Goal: Task Accomplishment & Management: Manage account settings

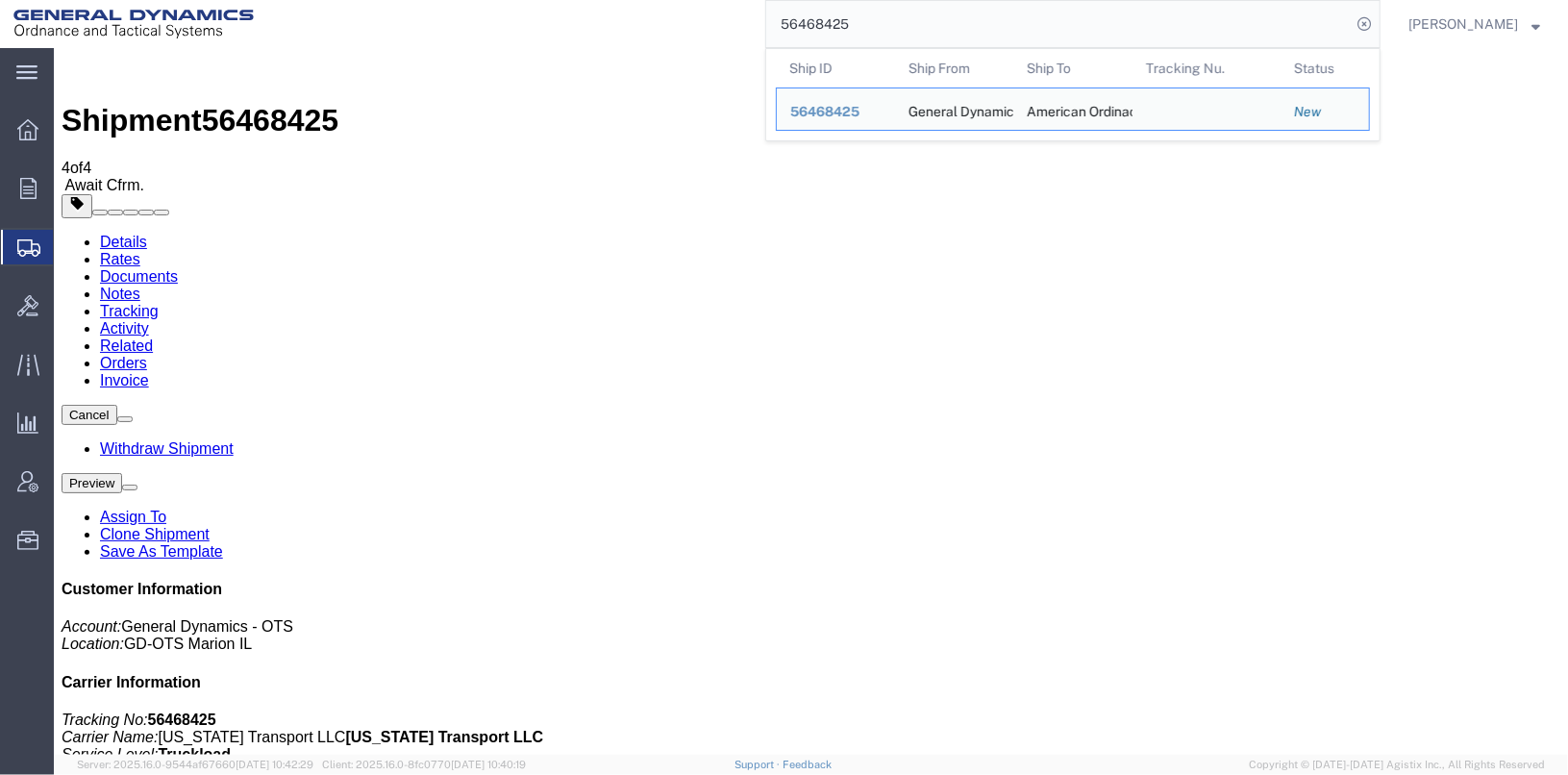
drag, startPoint x: 923, startPoint y: 28, endPoint x: 781, endPoint y: 16, distance: 142.5
click at [781, 16] on div "56468425 Ship ID Ship From Ship To Tracking Nu. Status Ship ID 56468425 Ship Fr…" at bounding box center [823, 23] width 1113 height 48
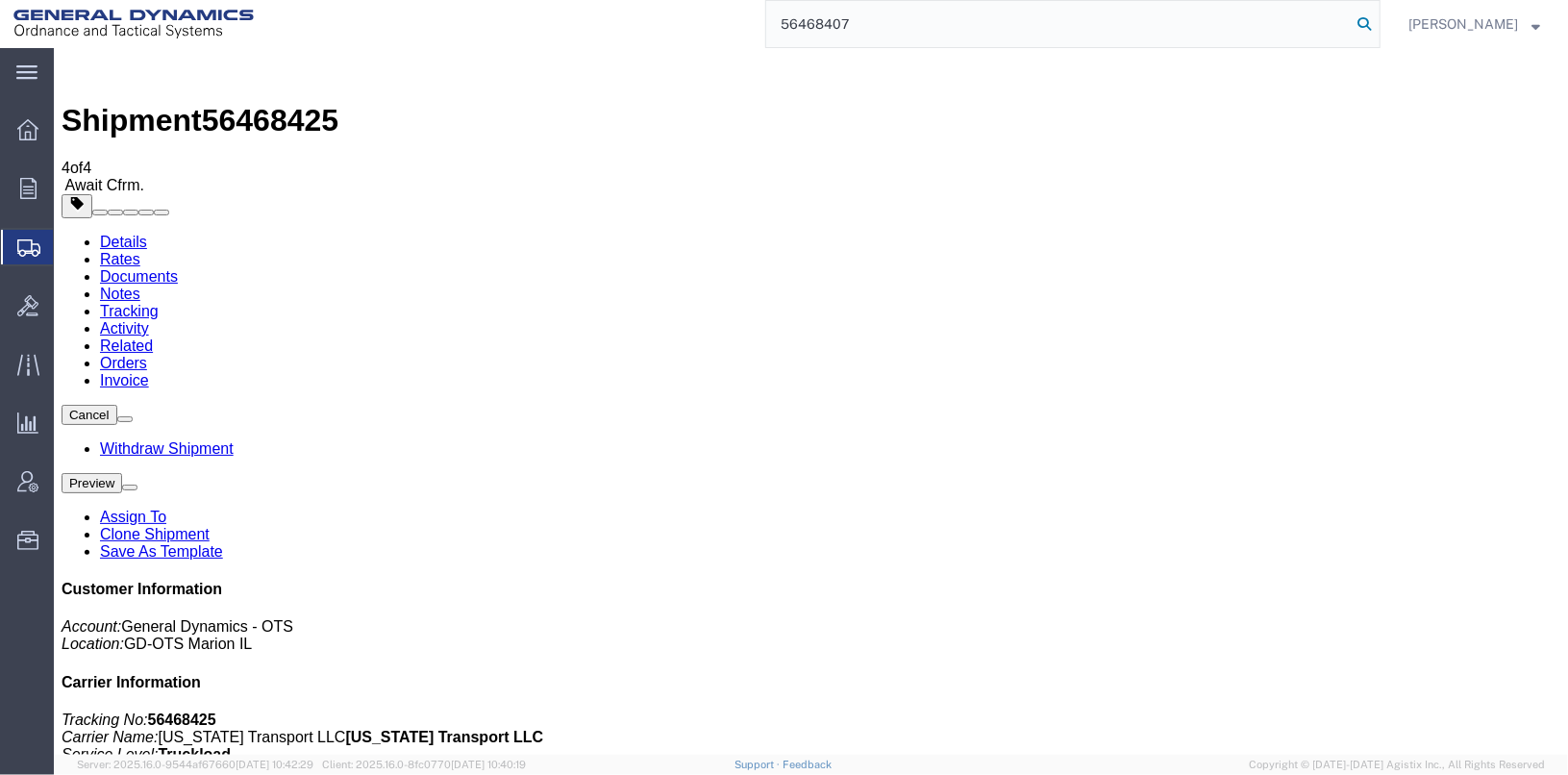
type input "56468407"
click at [1377, 21] on icon at bounding box center [1365, 24] width 27 height 27
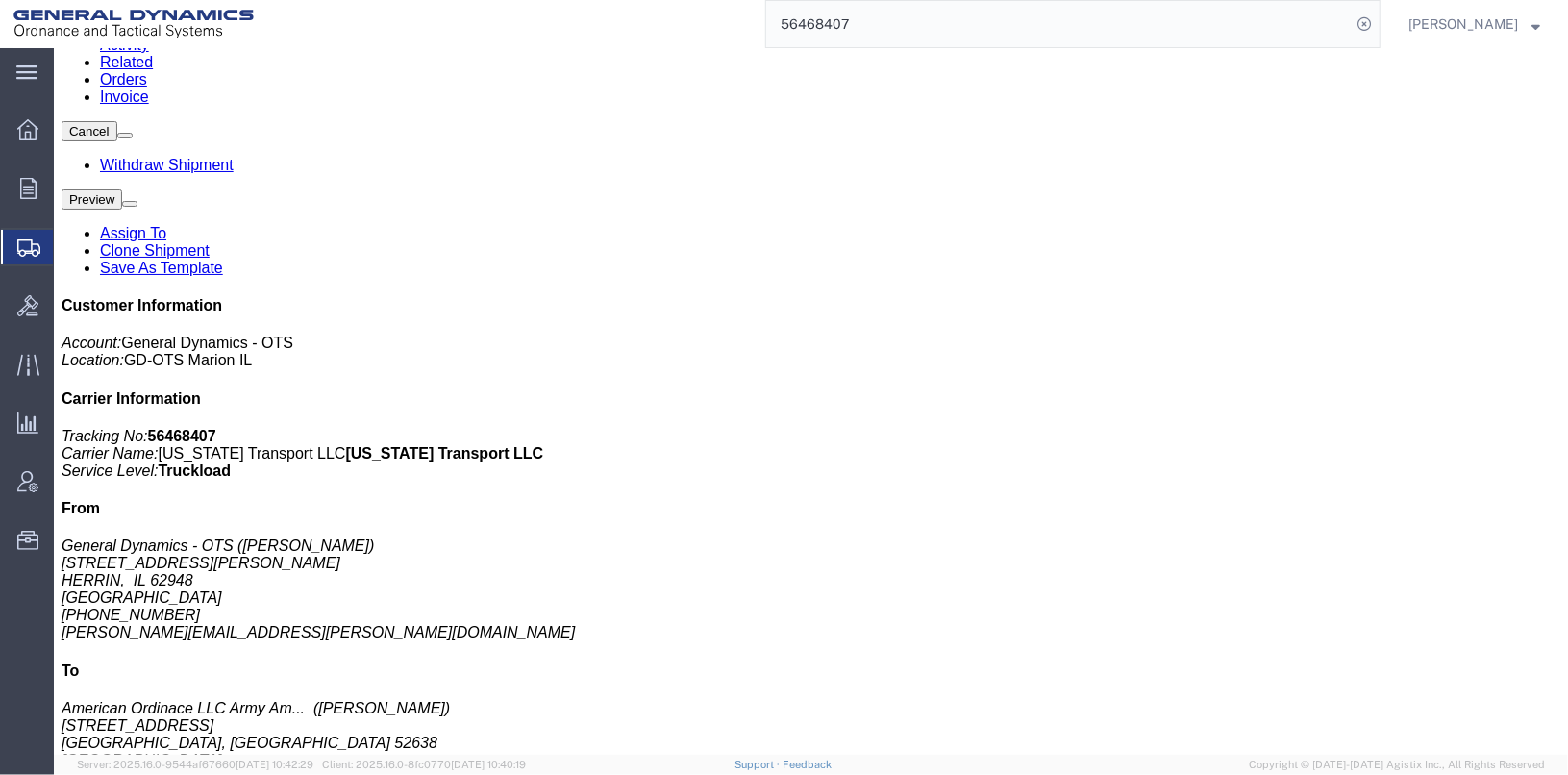
scroll to position [288, 0]
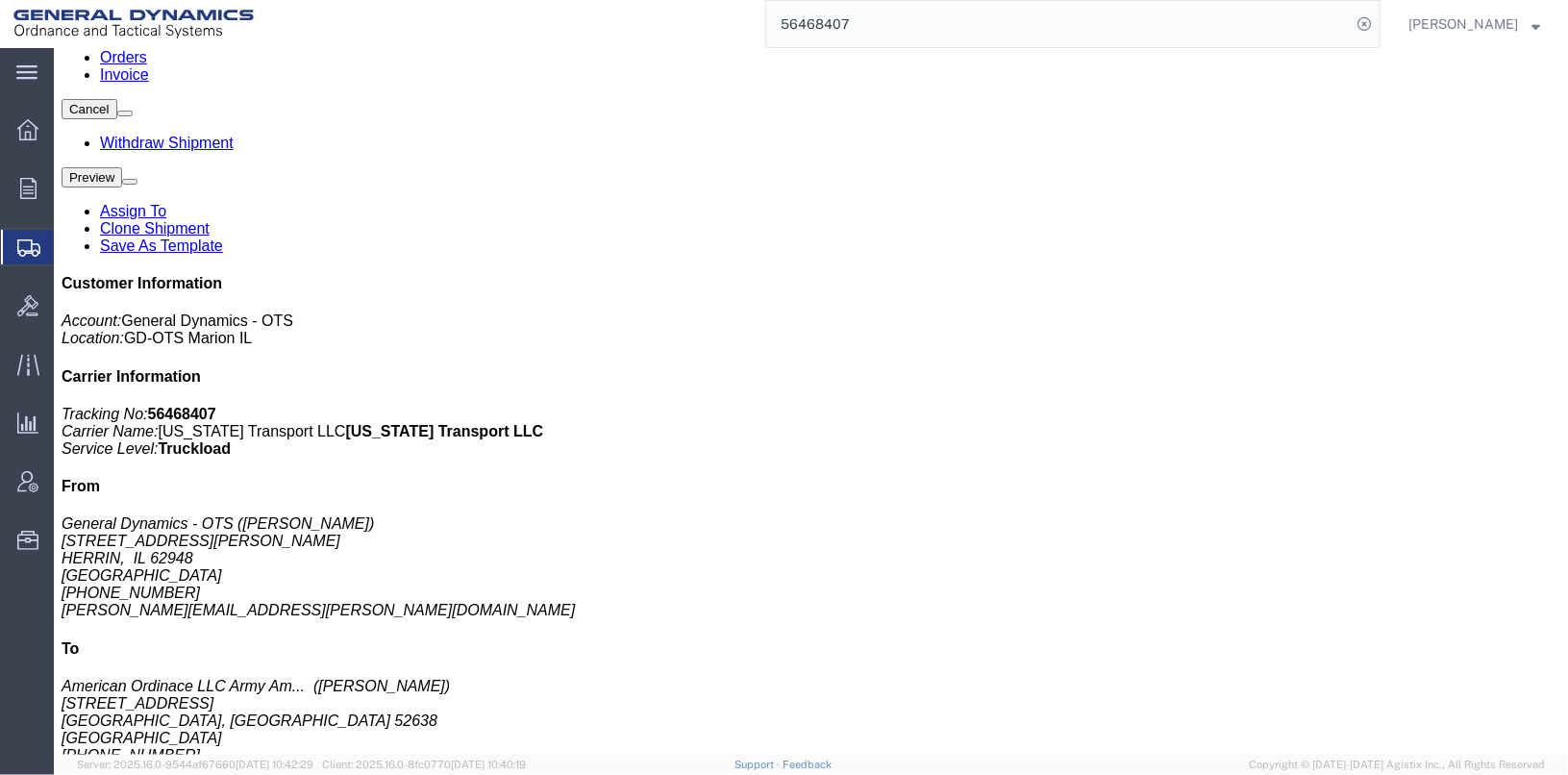
click span "button"
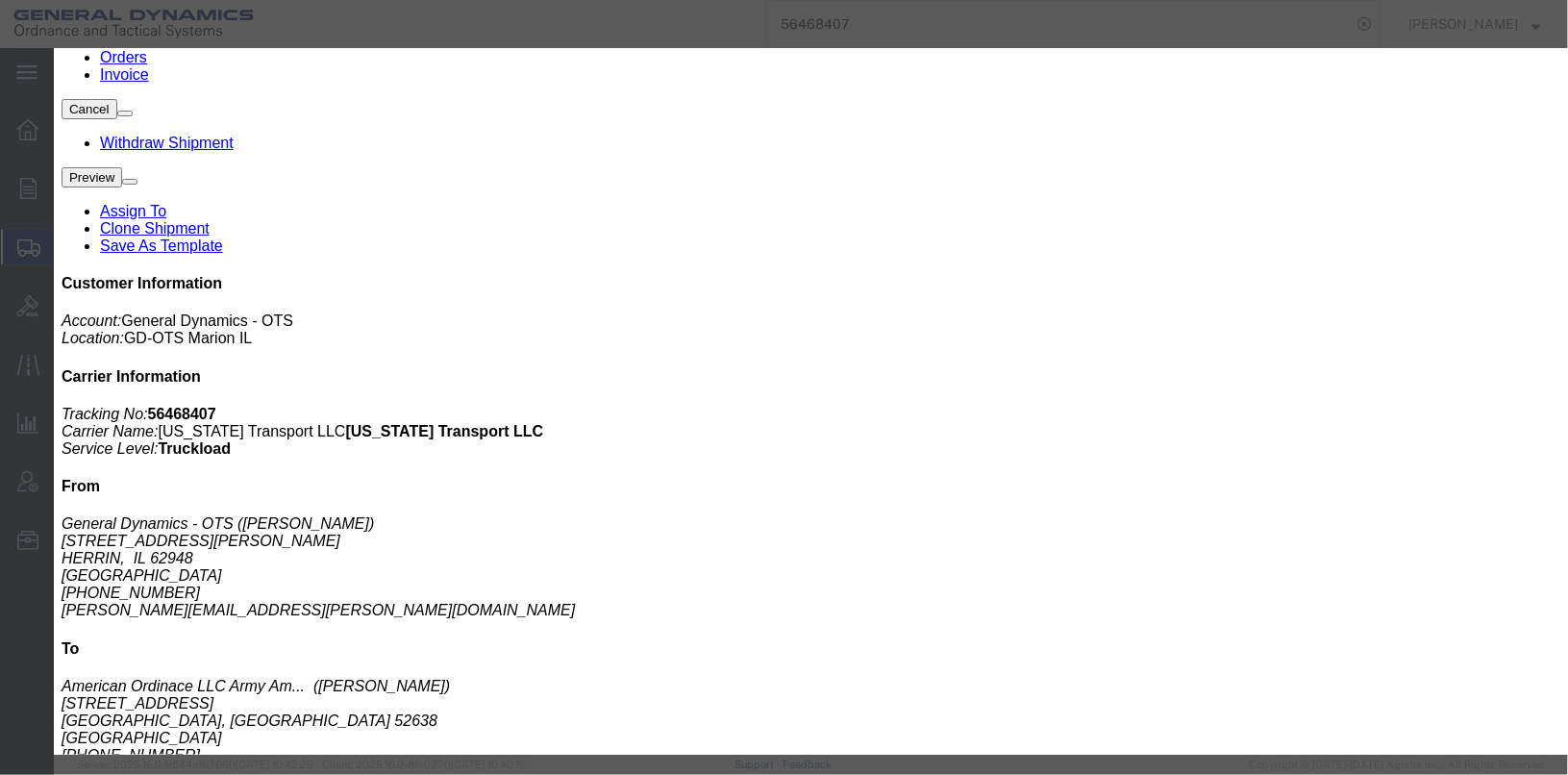
click input "4"
type input "40"
click button "Save"
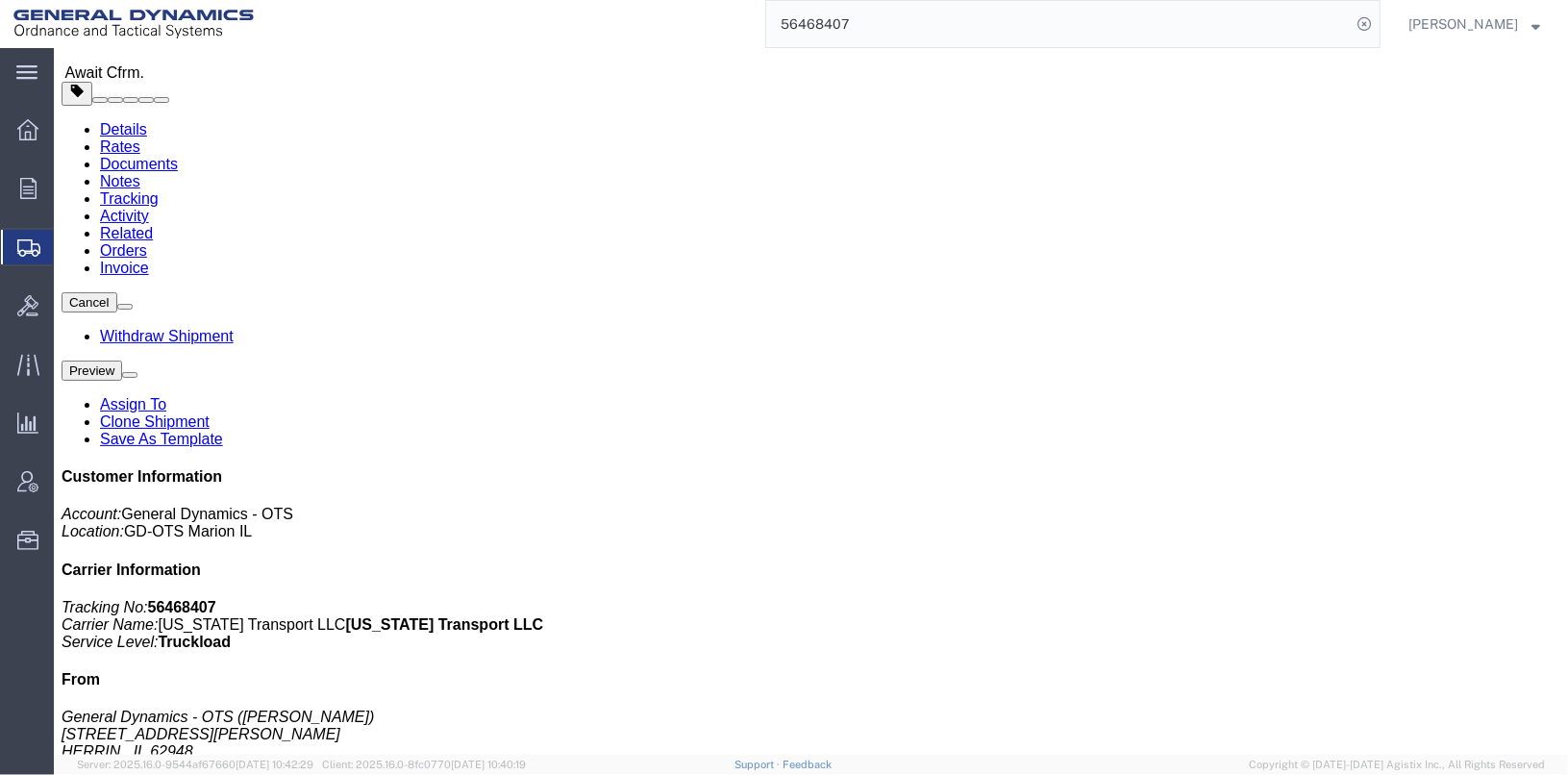
scroll to position [0, 0]
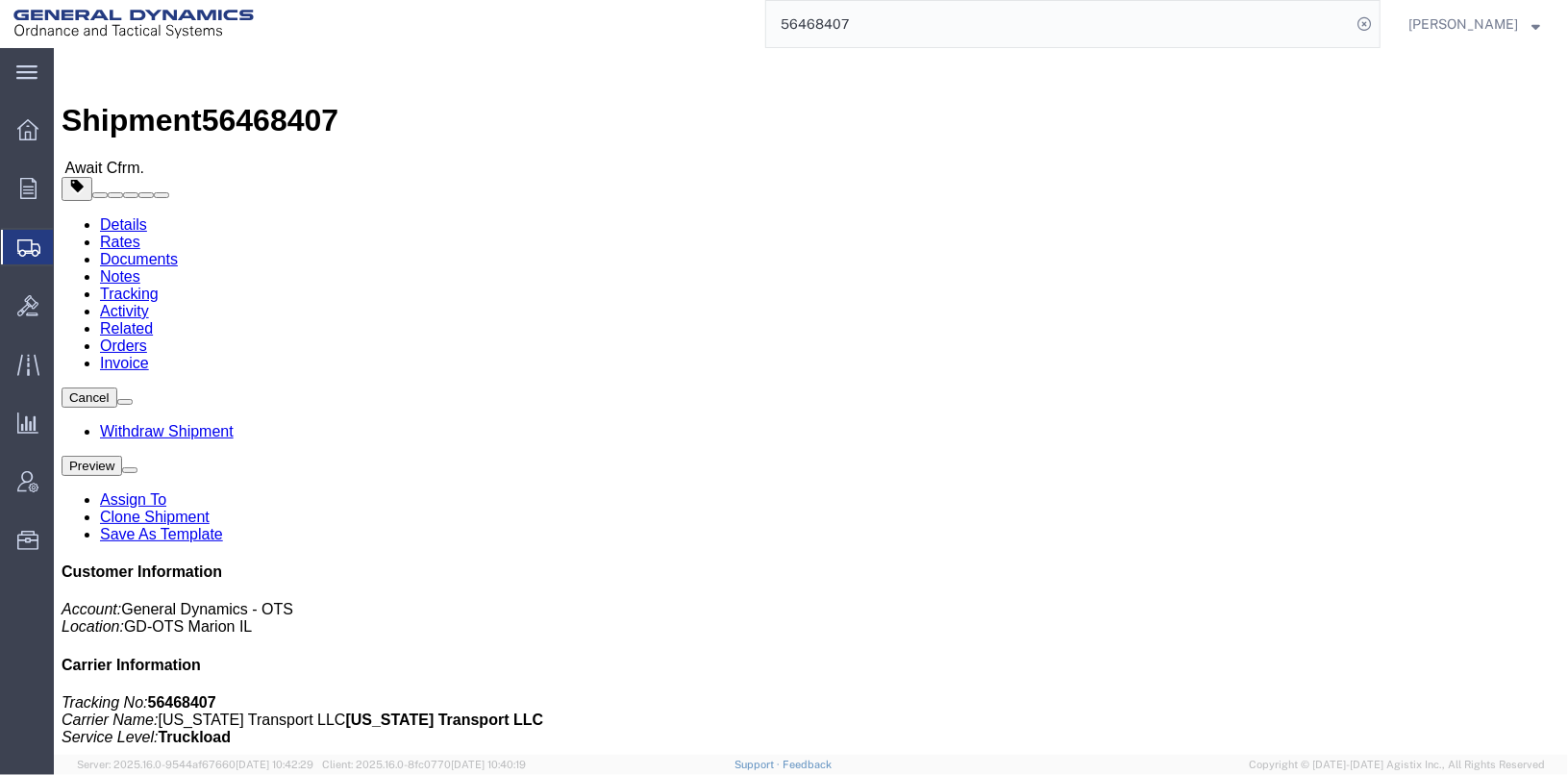
click span "button"
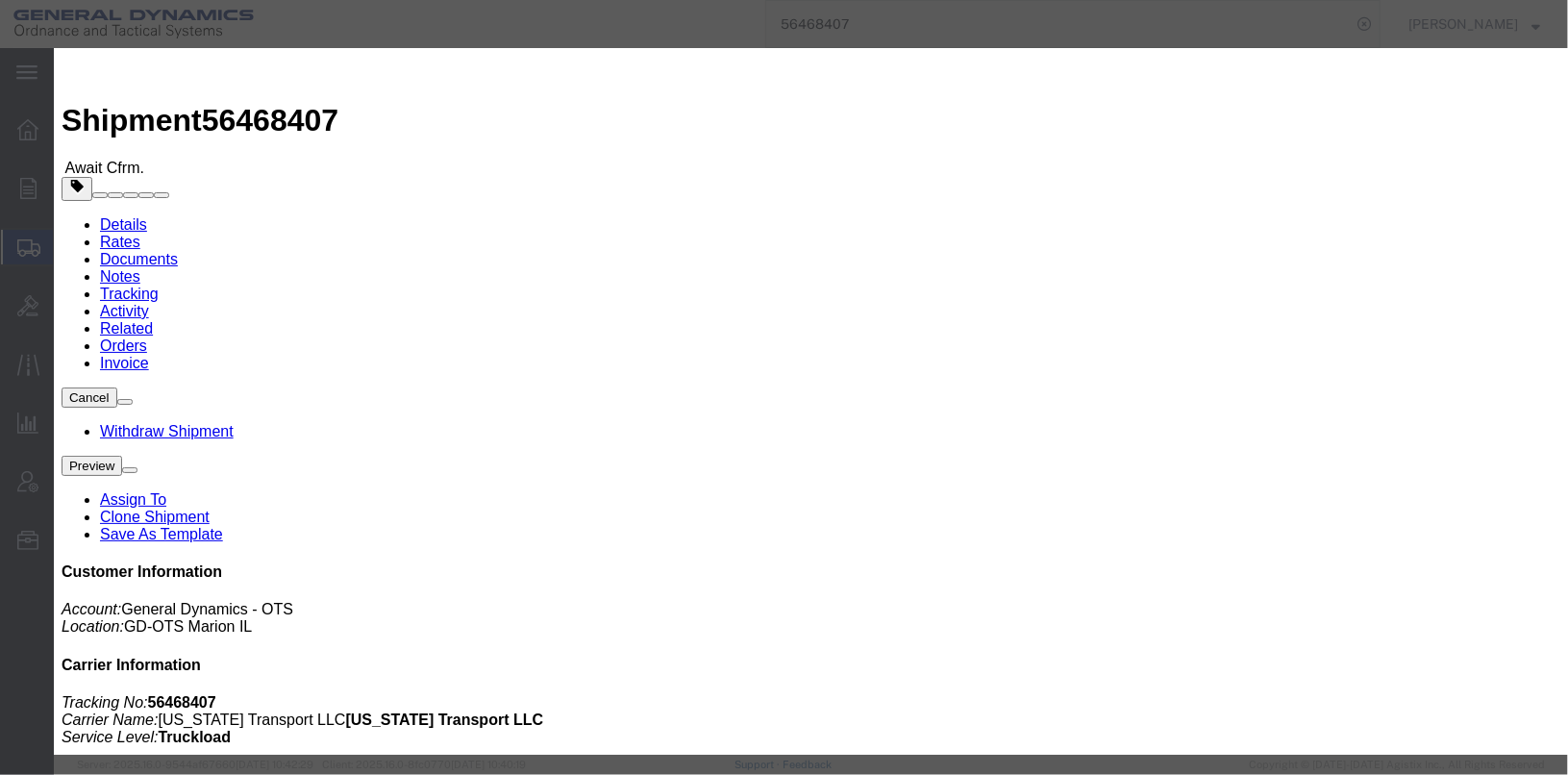
drag, startPoint x: 989, startPoint y: 215, endPoint x: 762, endPoint y: 208, distance: 227.1
click div "TRK- TLR-"
click div "Select Account Type Activity ID Airline Appointment Number ASN Batch Request # …"
click select "Select Account Type Activity ID Airline Appointment Number ASN Batch Request # …"
select select "SERLNUM"
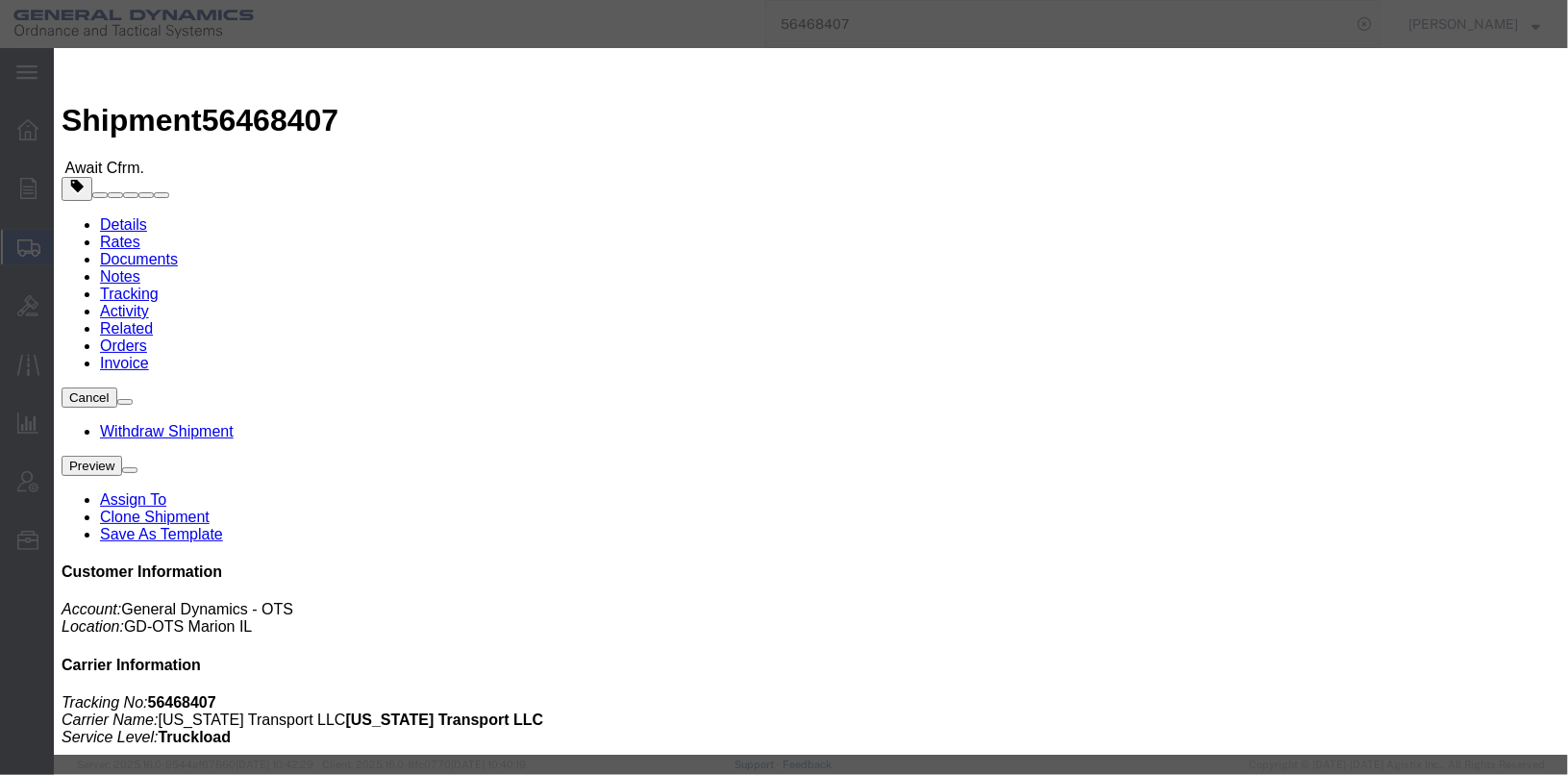
click select "Select Account Type Activity ID Airline Appointment Number ASN Batch Request # …"
drag, startPoint x: 850, startPoint y: 209, endPoint x: 728, endPoint y: 220, distance: 122.5
click div "Select Account Type Activity ID Airline Appointment Number ASN Batch Request # …"
click icon "button"
click button "Add another reference"
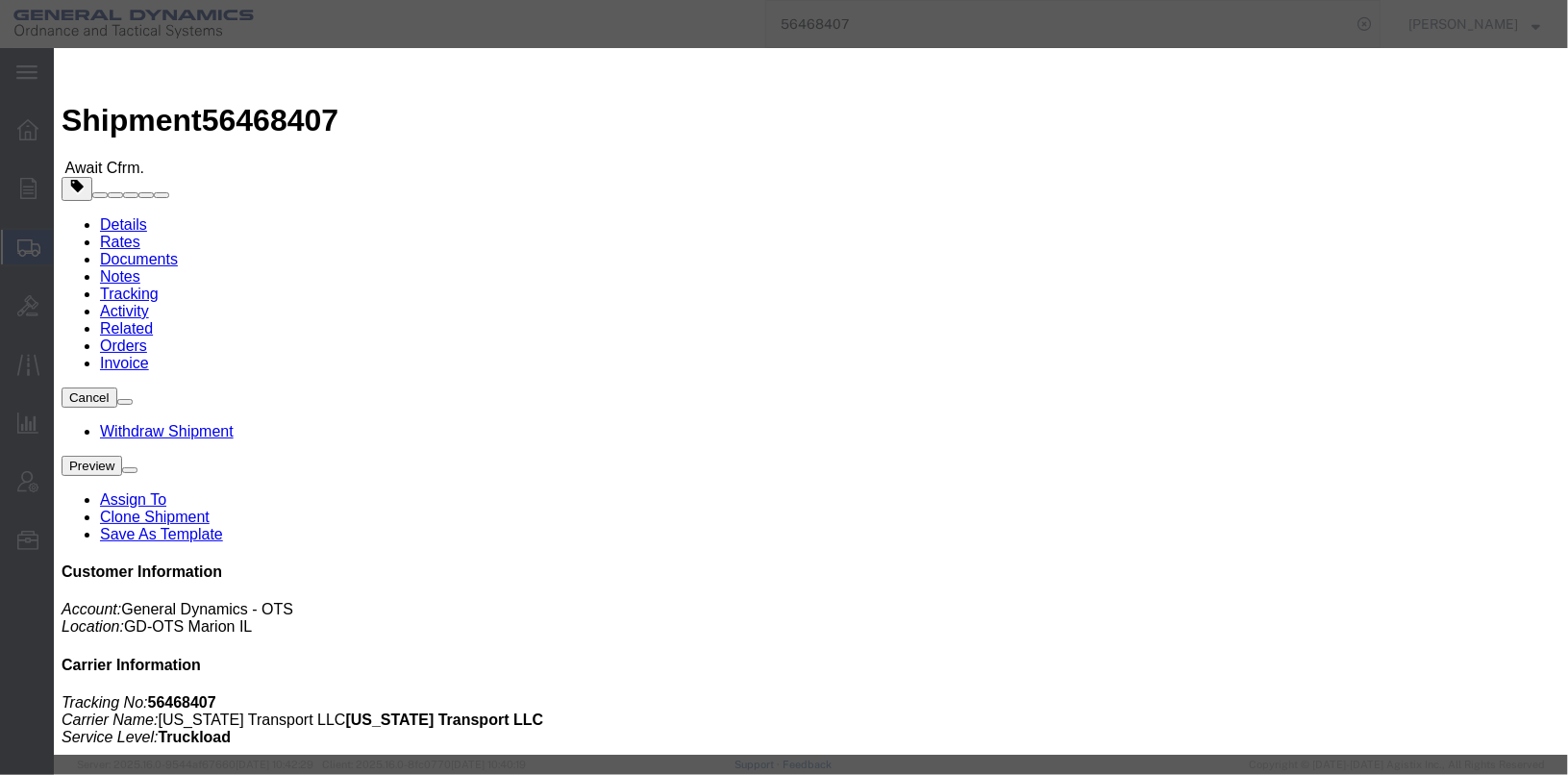
click select "Select Account Type Activity ID Airline Appointment Number ASN Batch Request # …"
select select "SERLNUM"
click select "Select Account Type Activity ID Airline Appointment Number ASN Batch Request # …"
click input "text"
type input "#"
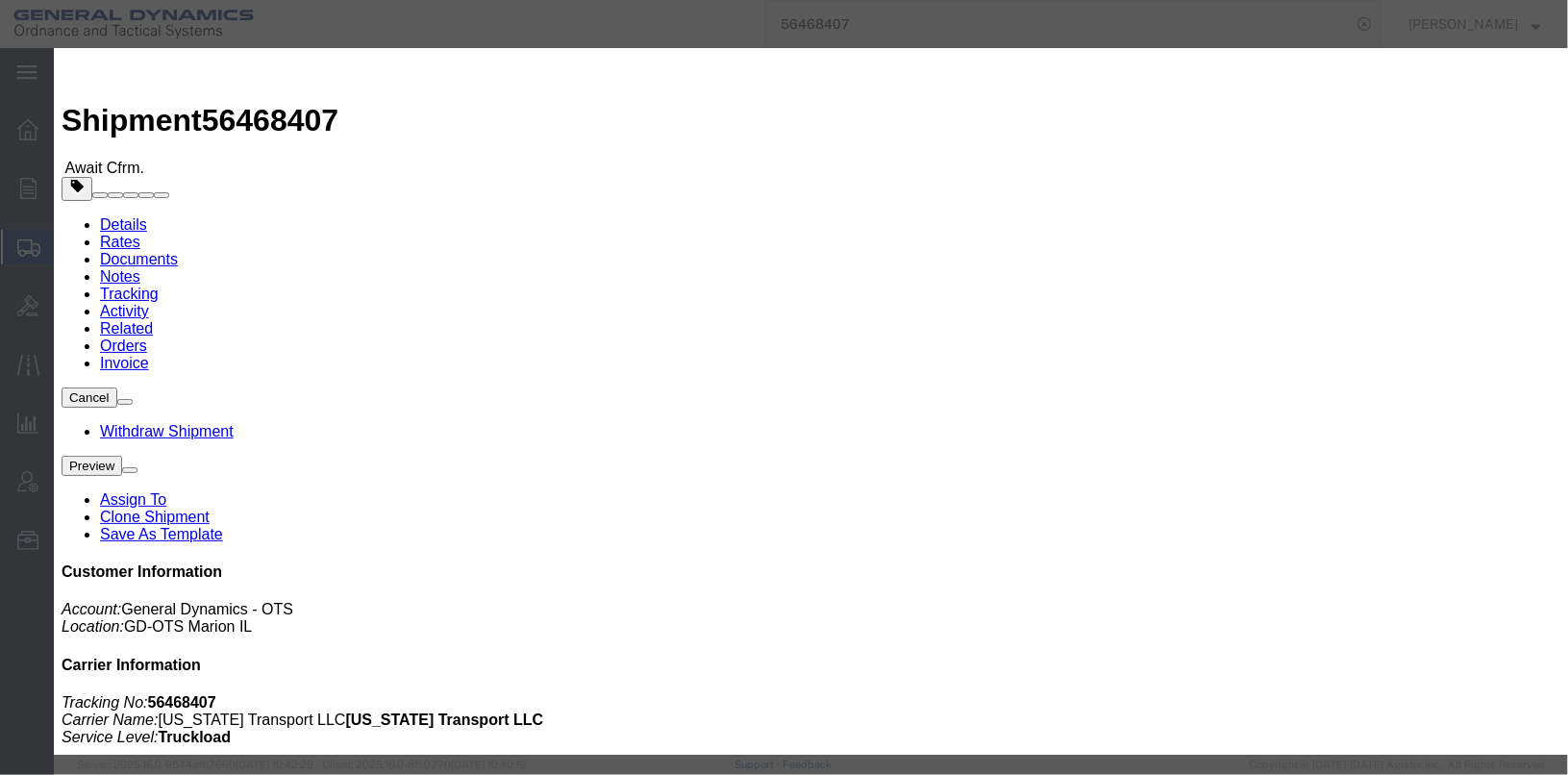
click button "Save"
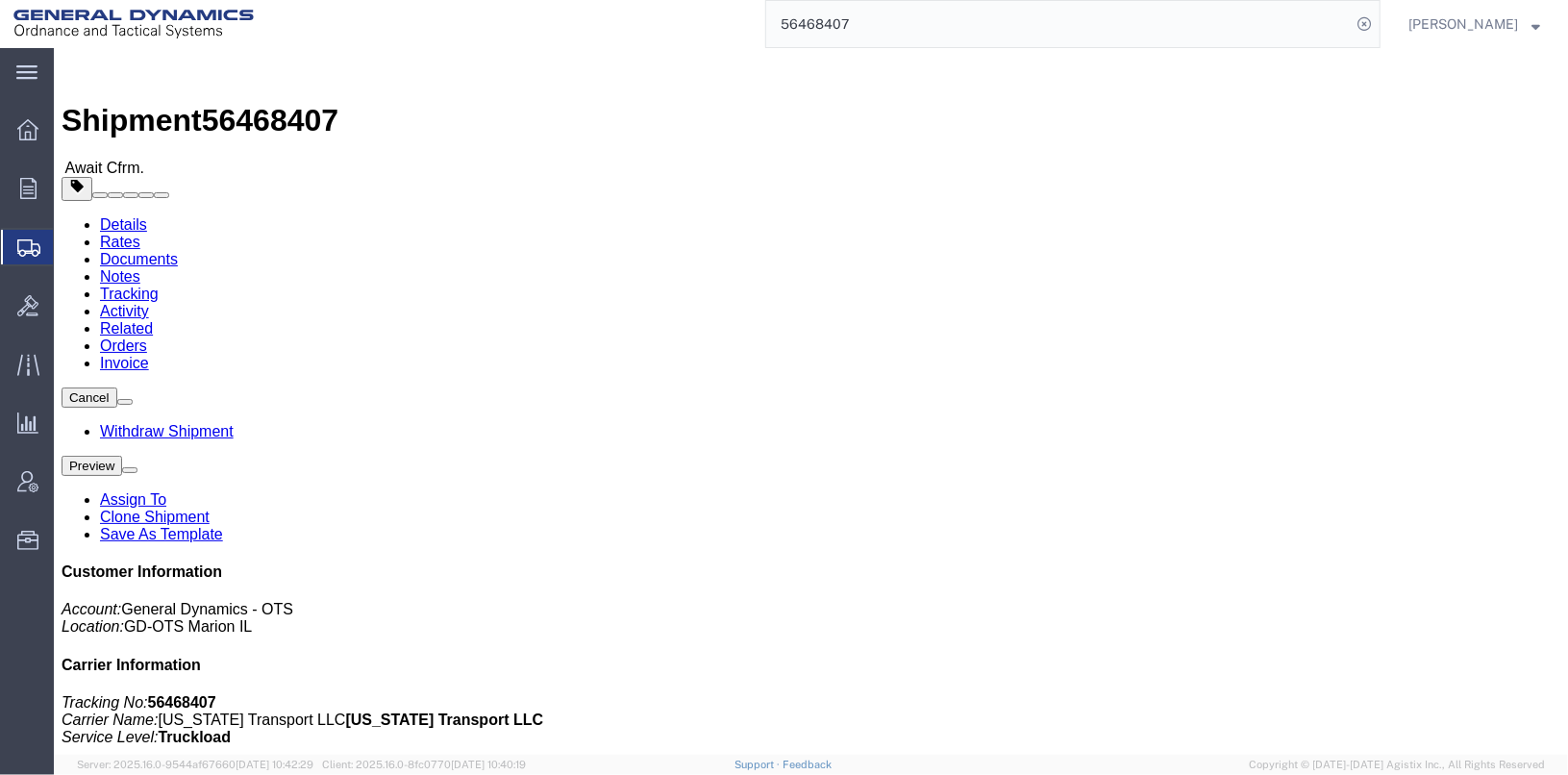
click link "Documents"
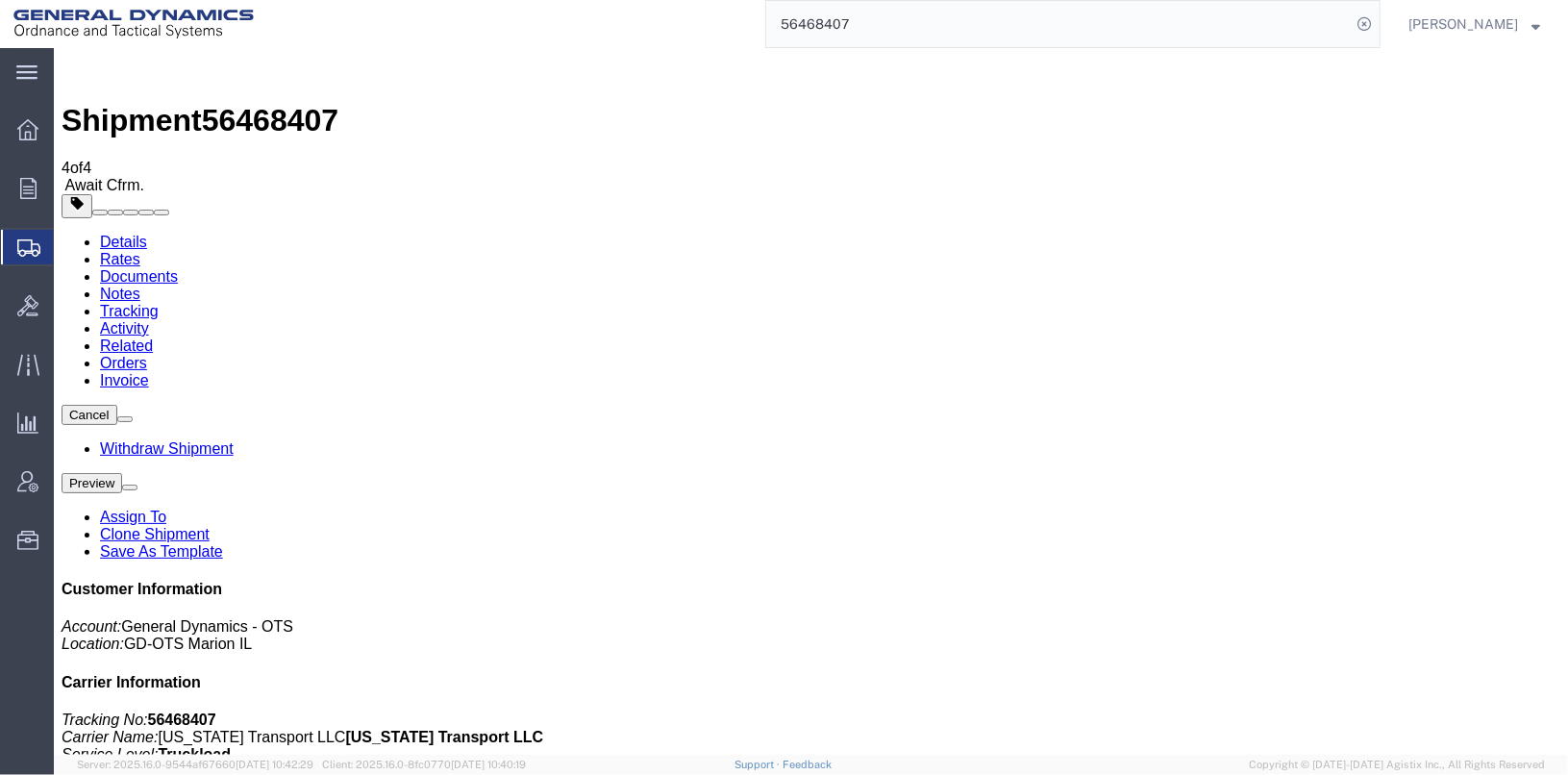
checkbox input "true"
checkbox input "false"
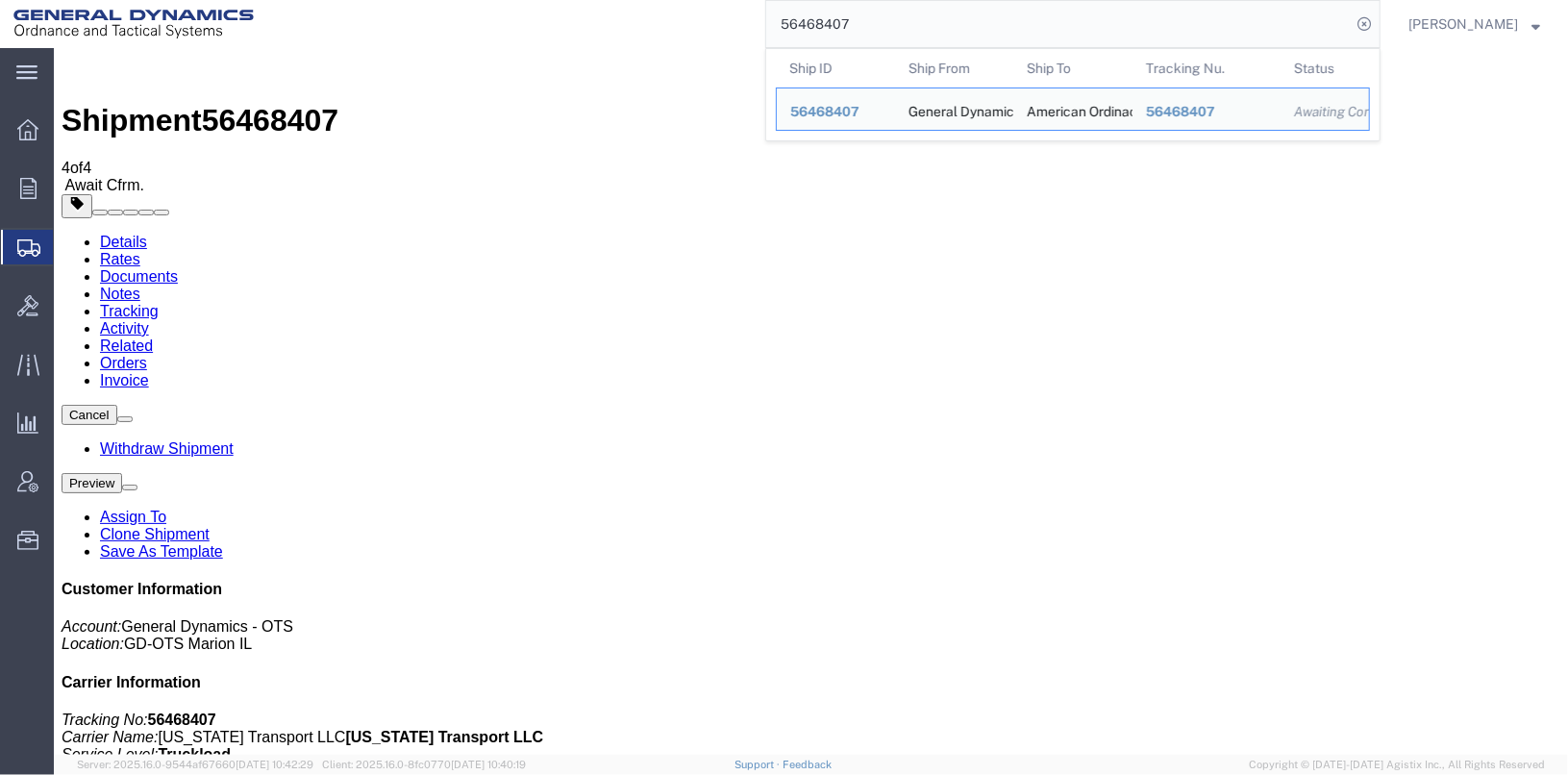
click at [919, 29] on input "56468407" at bounding box center [1059, 23] width 585 height 46
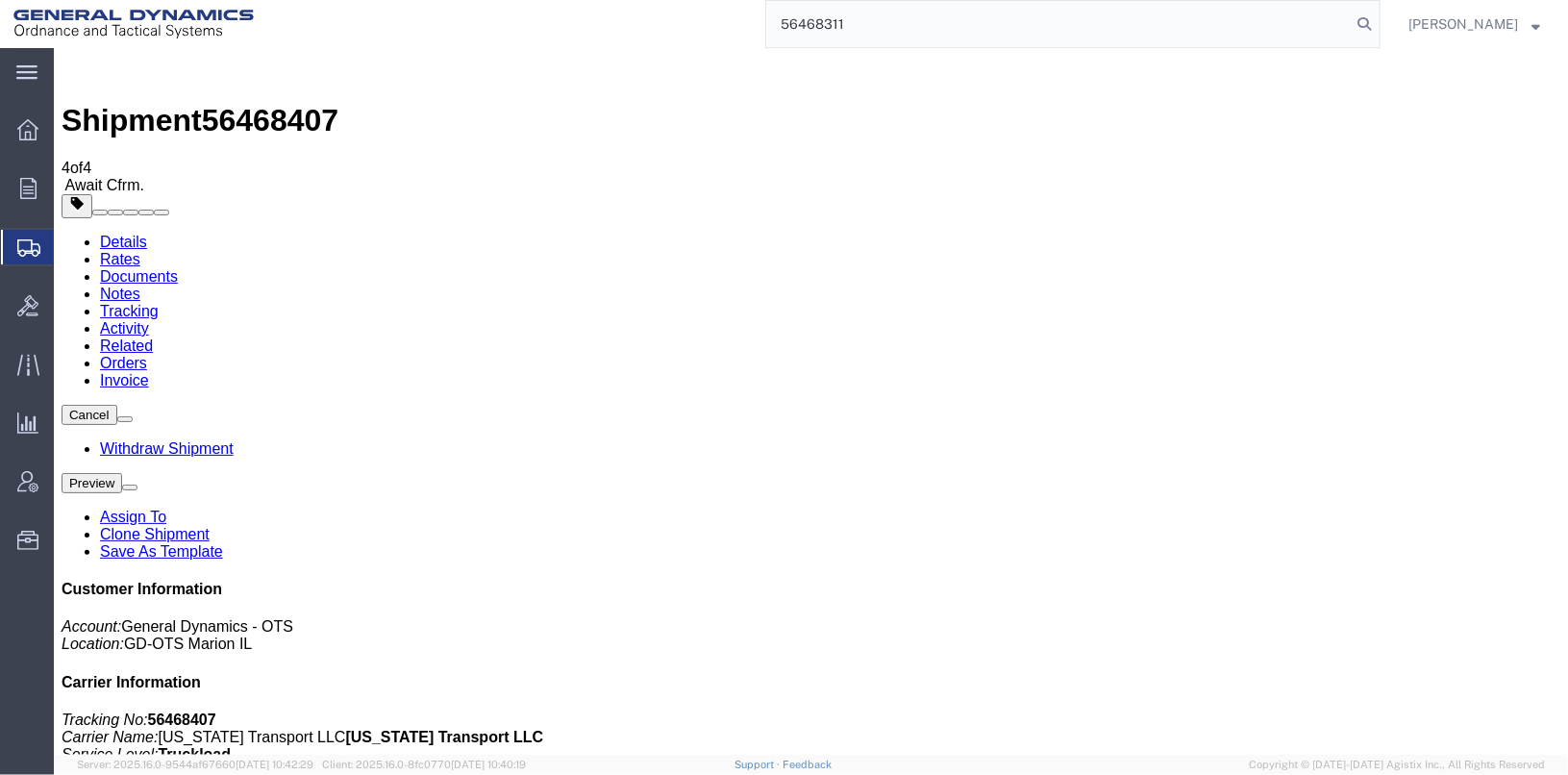
type input "56468311"
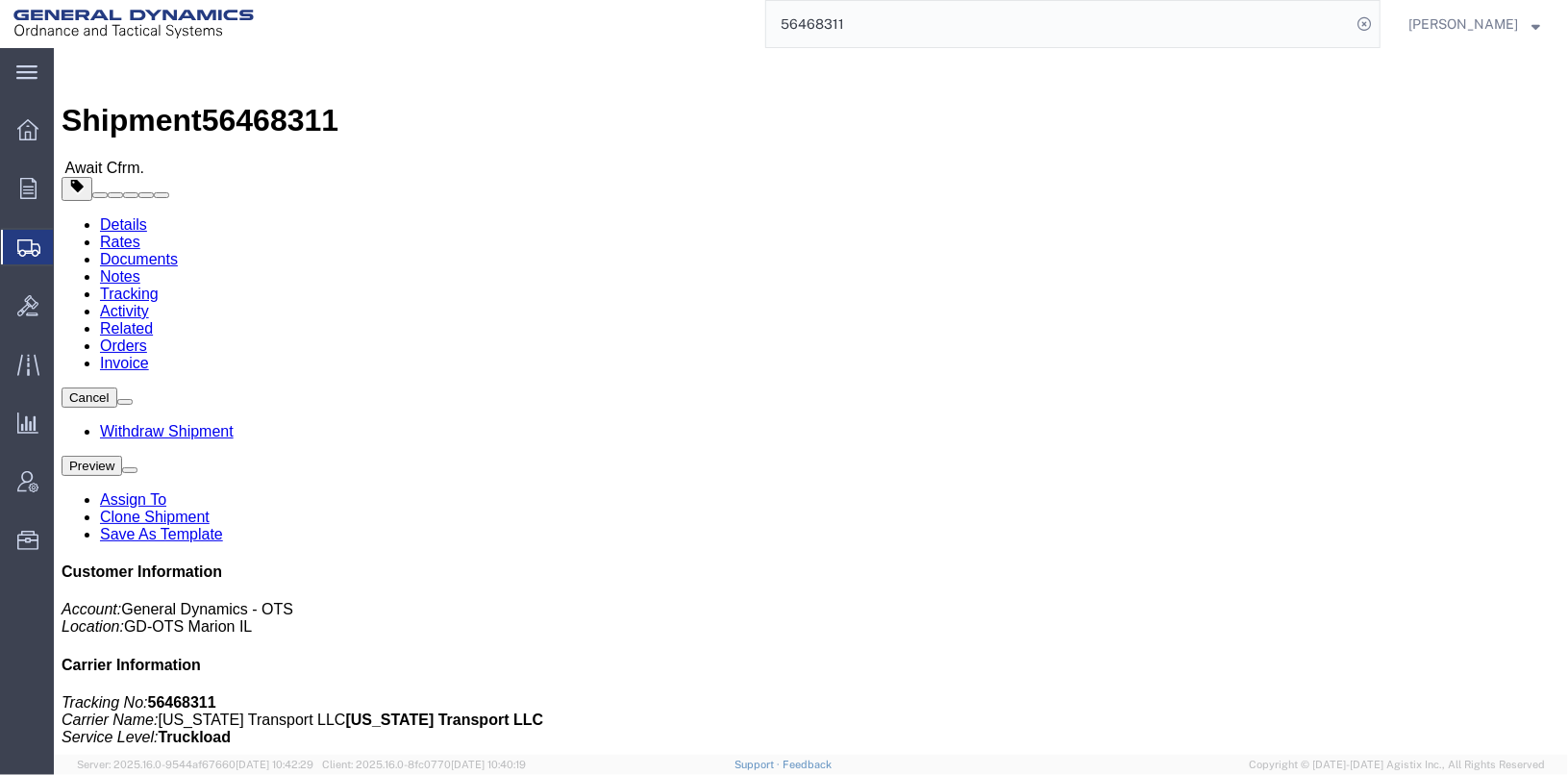
click span "button"
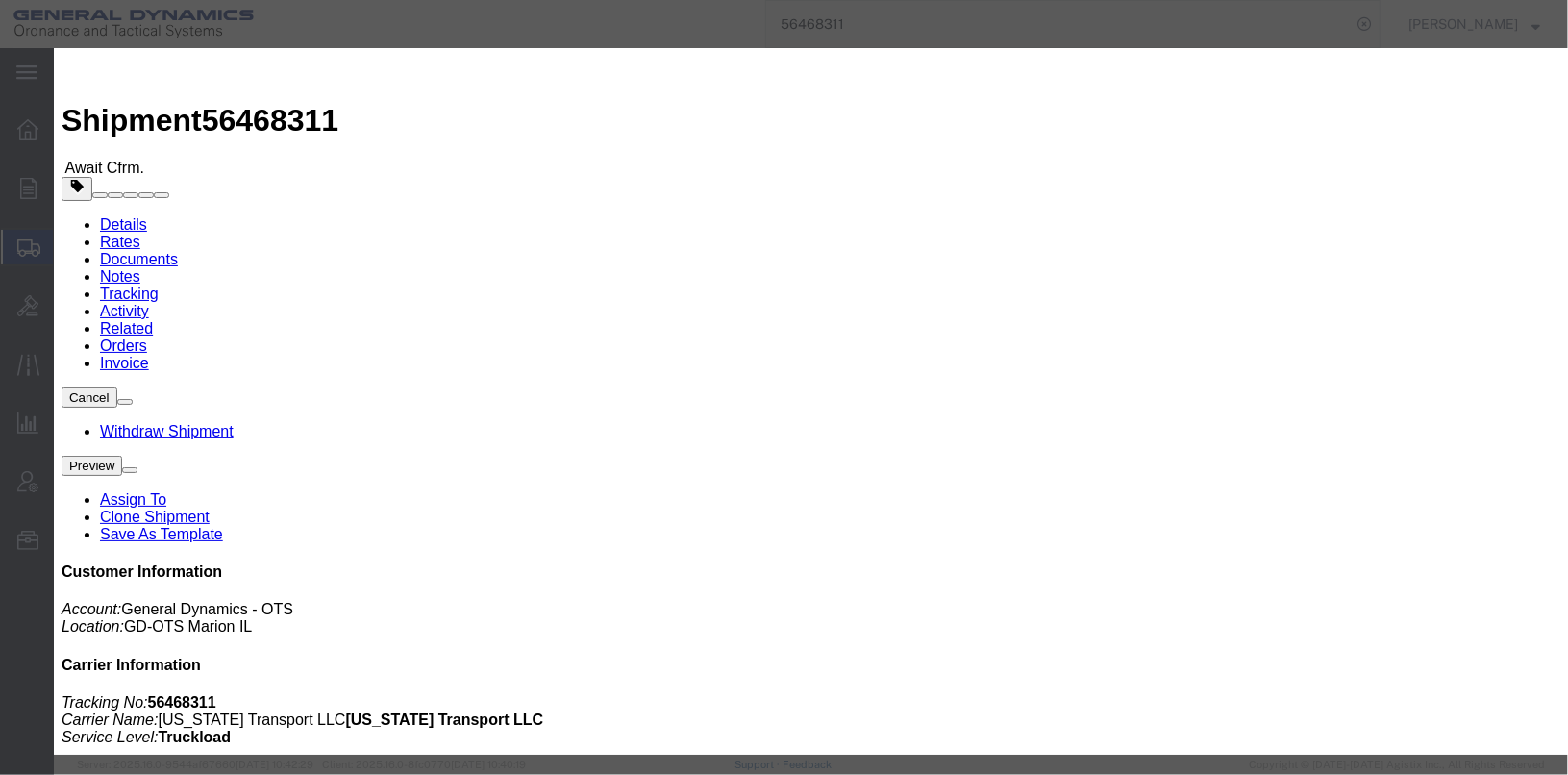
click icon "button"
click button "Add another reference"
click select "Select Account Type Activity ID Airline Appointment Number ASN Batch Request # …"
select select "SERLNUM"
click select "Select Account Type Activity ID Airline Appointment Number ASN Batch Request # …"
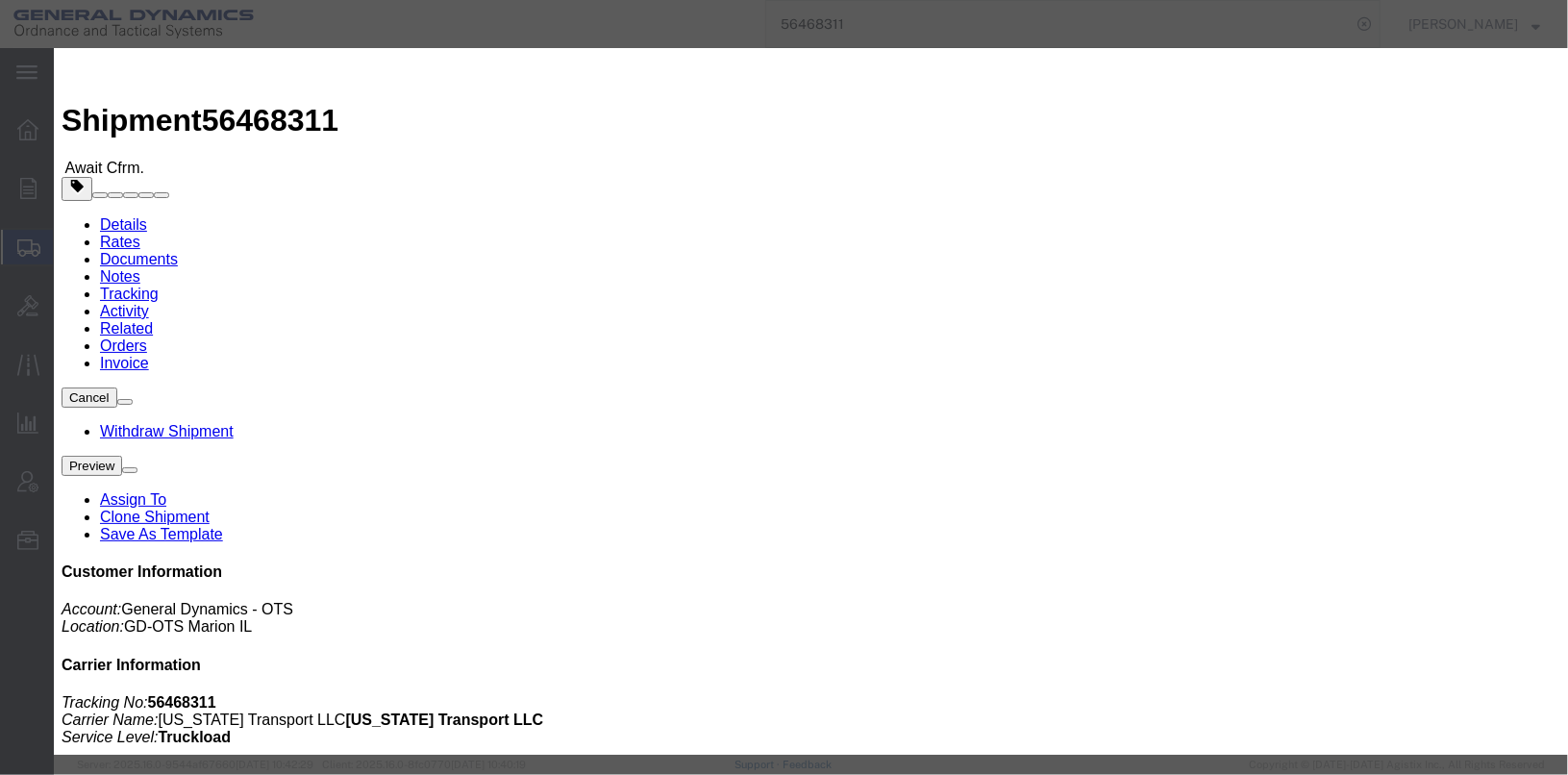
click input "text"
type input "#"
click button "Save"
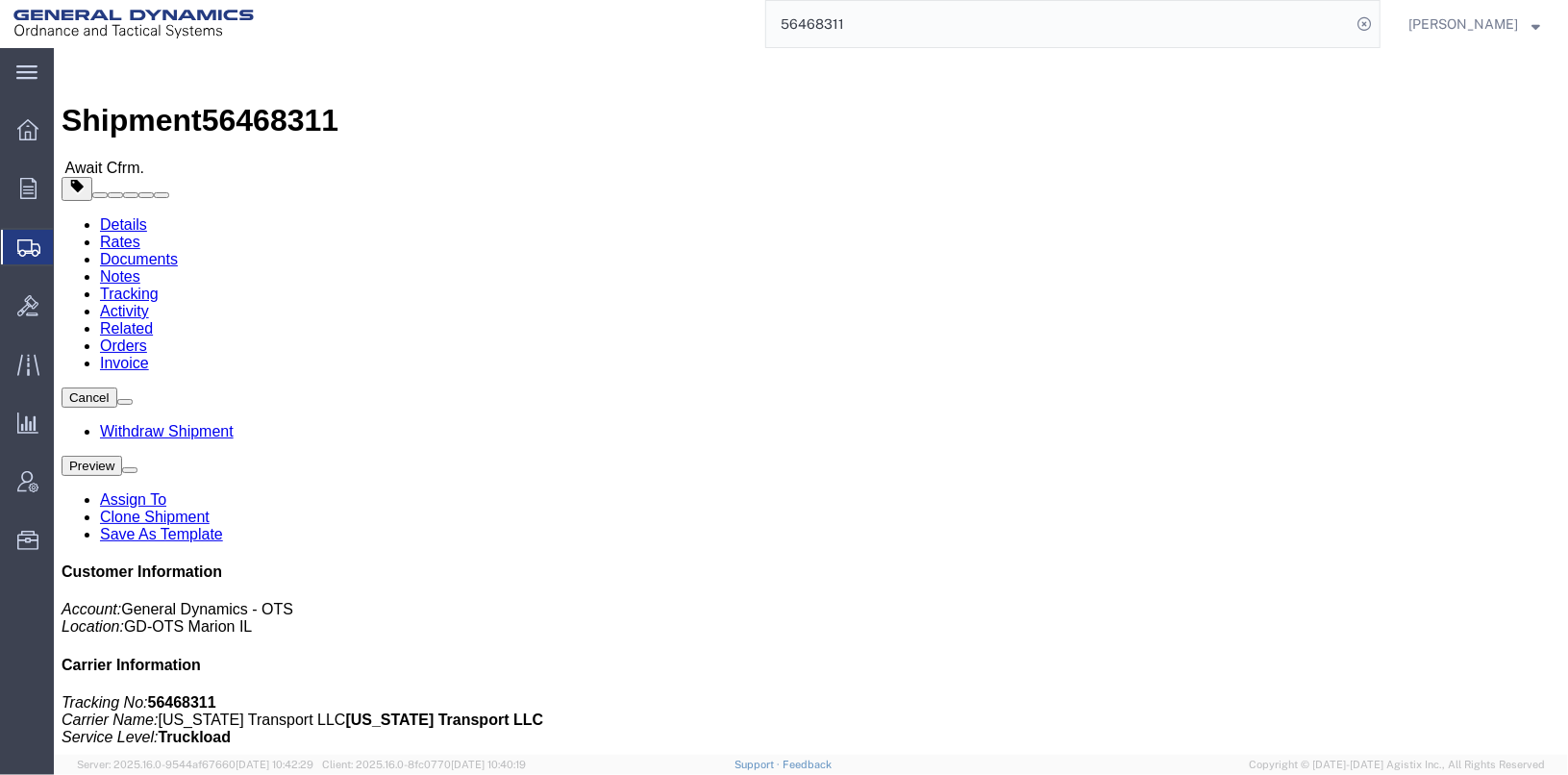
click link "Documents"
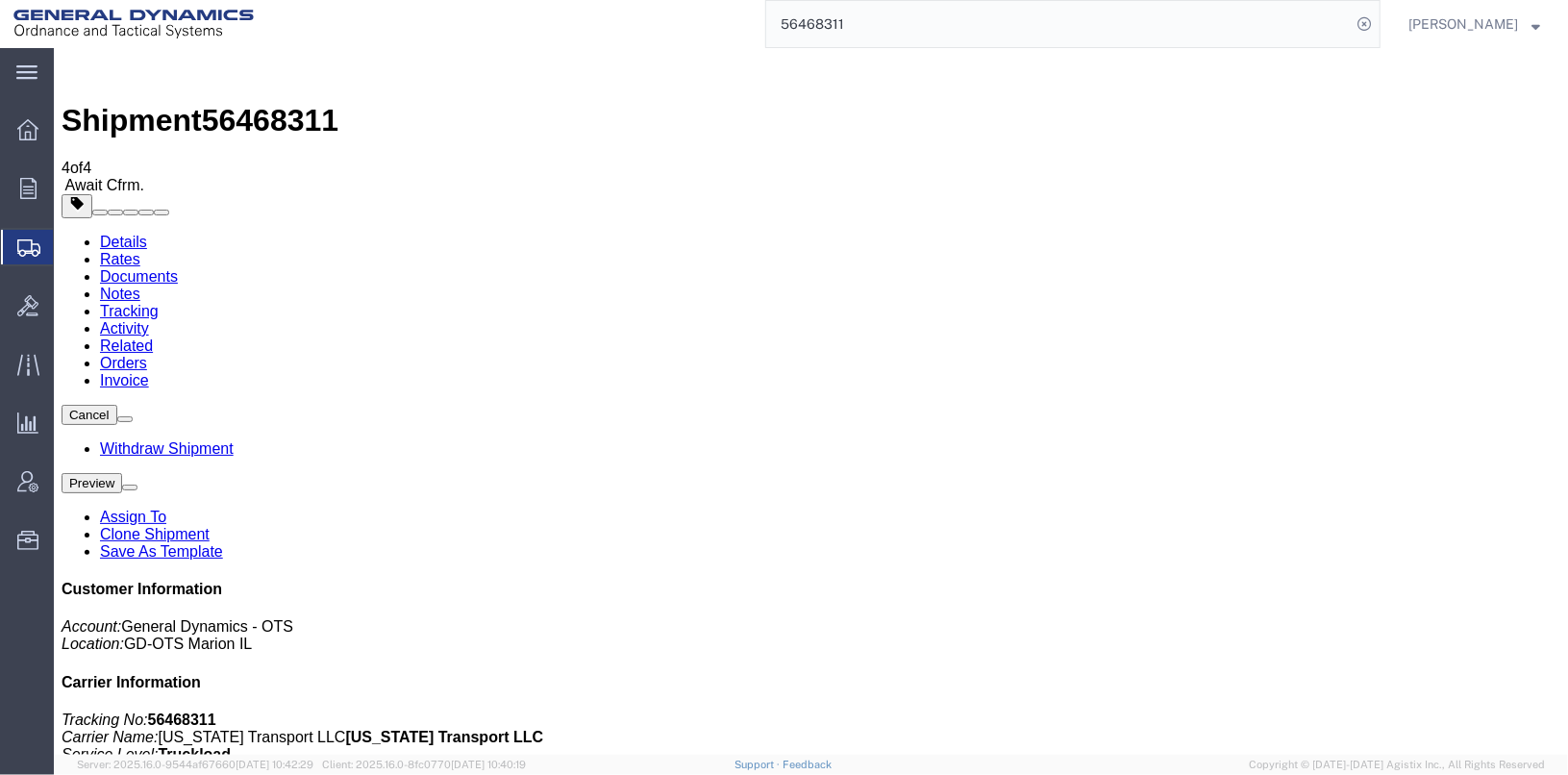
checkbox input "true"
checkbox input "false"
drag, startPoint x: 217, startPoint y: 71, endPoint x: 314, endPoint y: 78, distance: 97.3
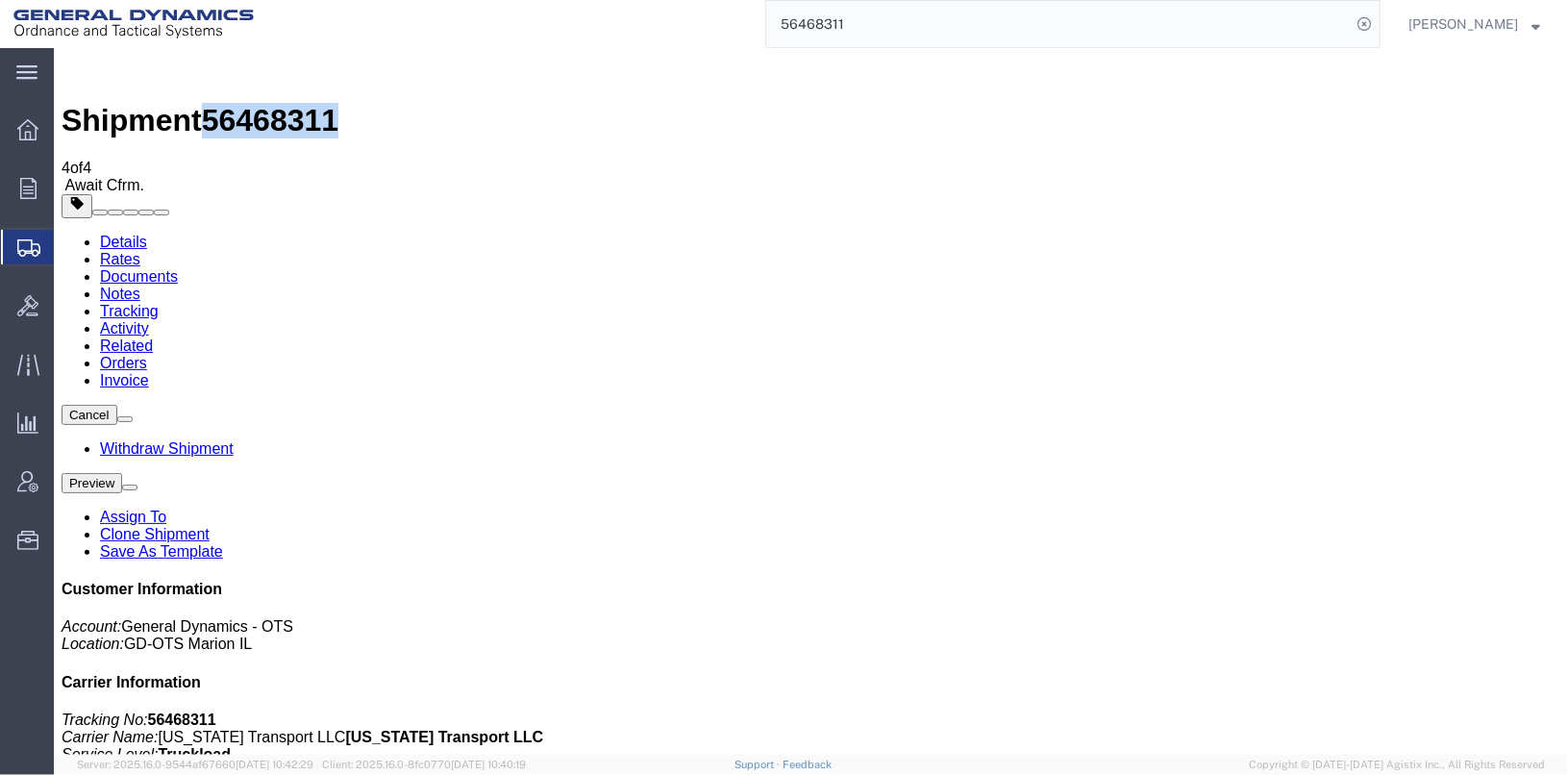
click at [314, 102] on span "56468311" at bounding box center [270, 118] width 137 height 34
drag, startPoint x: 314, startPoint y: 77, endPoint x: 298, endPoint y: 61, distance: 22.6
copy span "56468311"
